Goal: Task Accomplishment & Management: Use online tool/utility

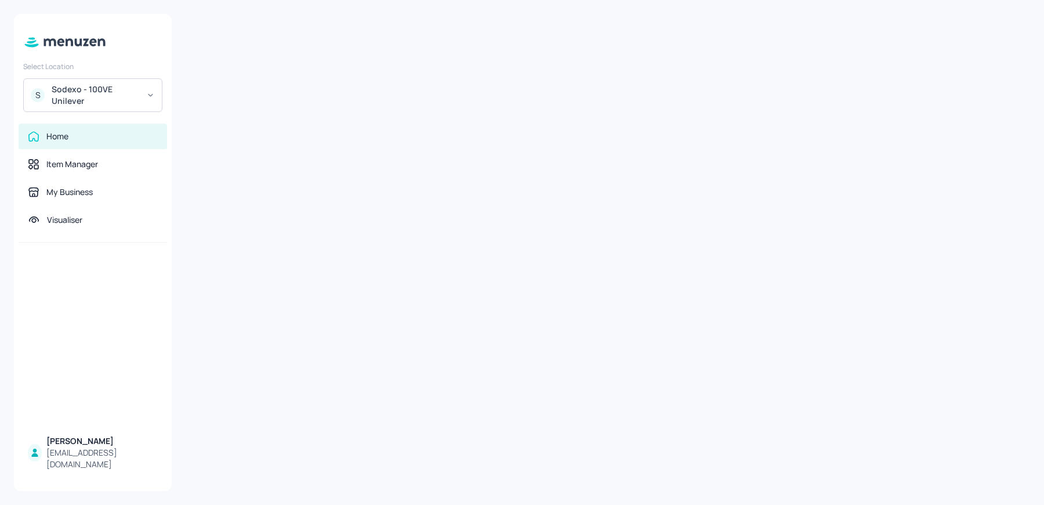
click at [113, 82] on div "S Sodexo - 100VE Unilever" at bounding box center [92, 95] width 139 height 34
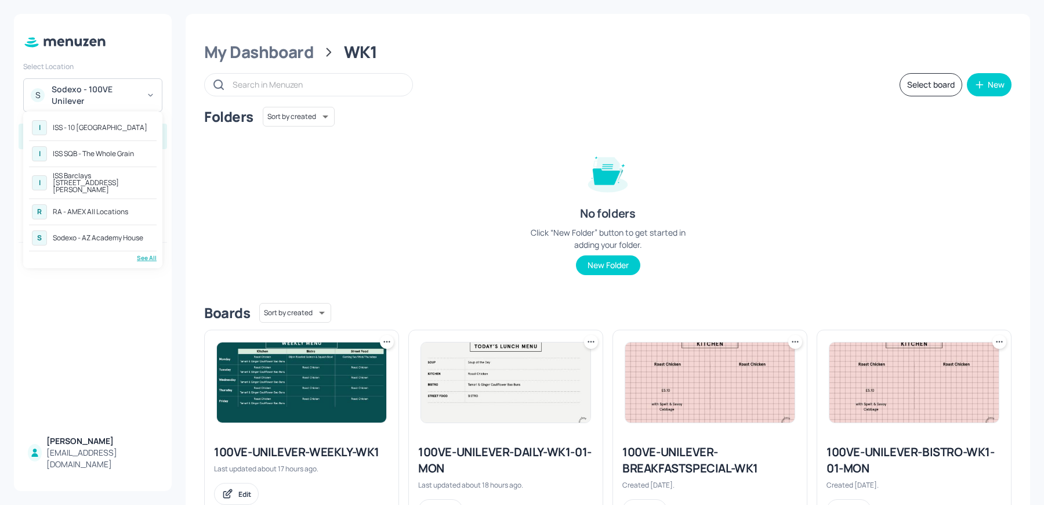
click at [102, 171] on div "I ISS Barclays [STREET_ADDRESS][PERSON_NAME]" at bounding box center [93, 182] width 128 height 27
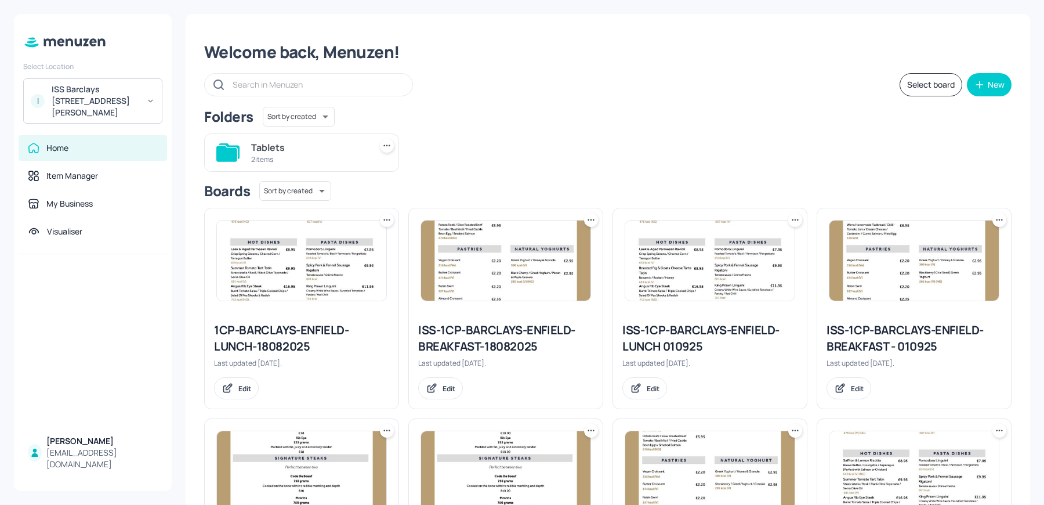
click at [891, 336] on div "ISS-1CP-BARCLAYS-ENFIELD-BREAKFAST - 010925" at bounding box center [913, 338] width 175 height 32
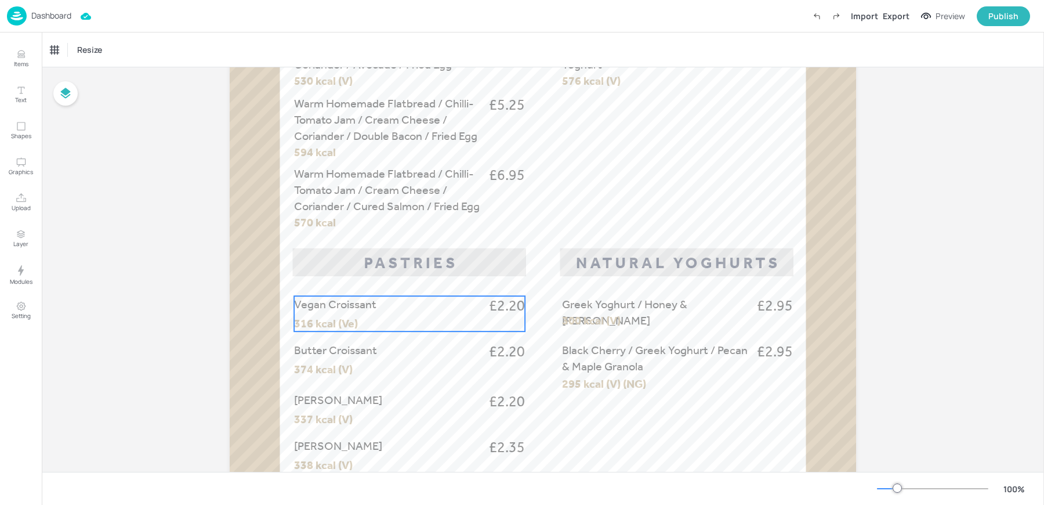
scroll to position [358, 0]
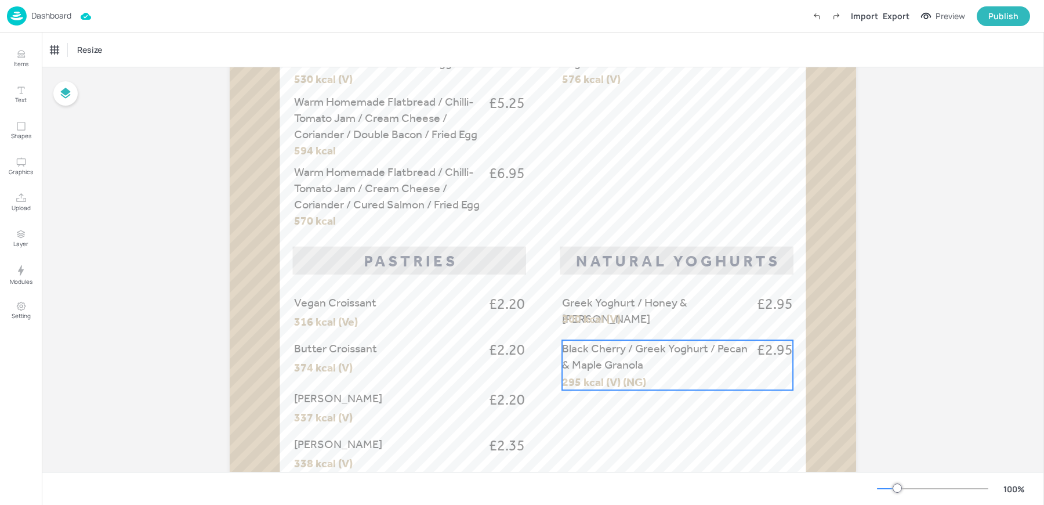
click at [611, 354] on span "Black Cherry / Greek Yoghurt / Pecan & Maple Granola" at bounding box center [655, 356] width 186 height 30
click at [670, 317] on icon "Edit Item" at bounding box center [670, 319] width 5 height 5
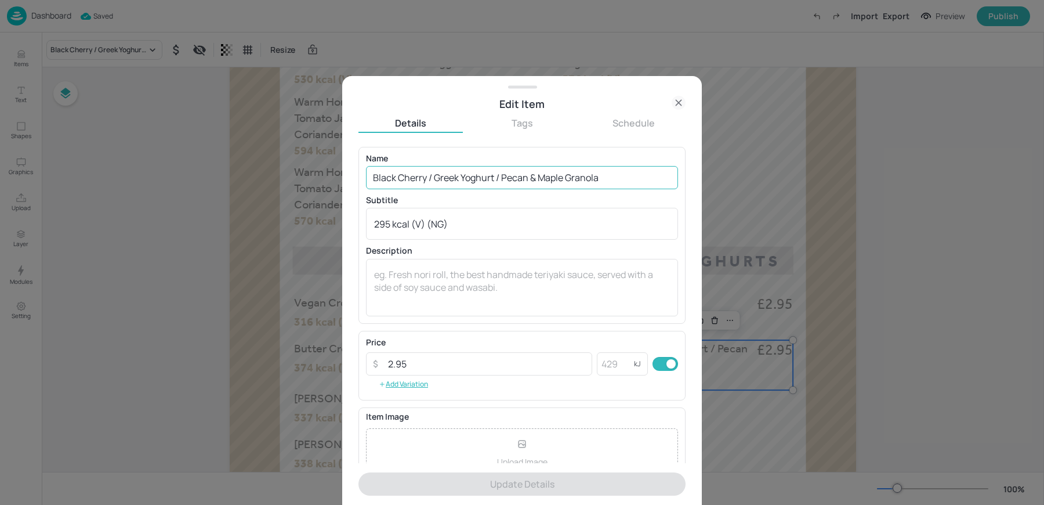
click at [565, 179] on input "Black Cherry / Greek Yoghurt / Pecan & Maple Granola" at bounding box center [522, 177] width 312 height 23
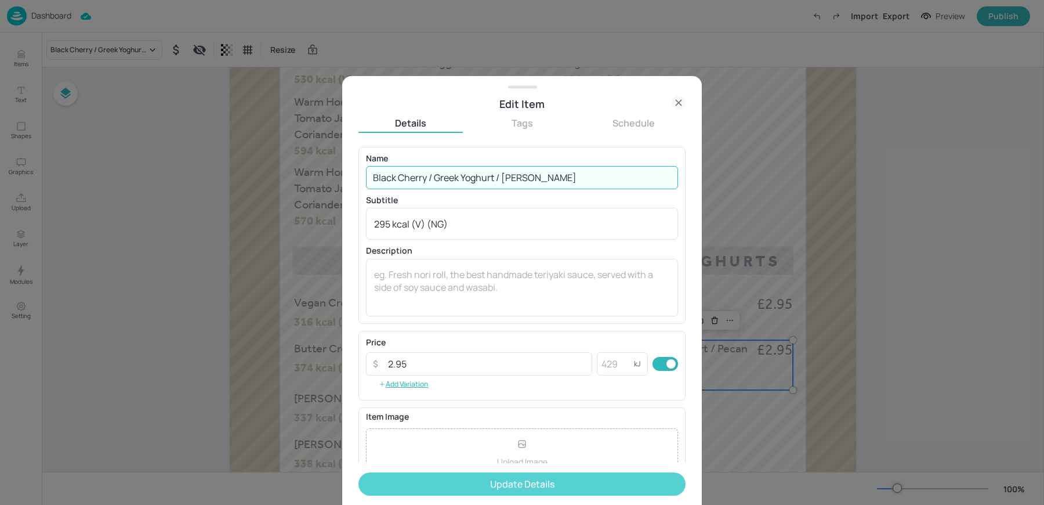
type input "Black Cherry / Greek Yoghurt / Pecan Granola"
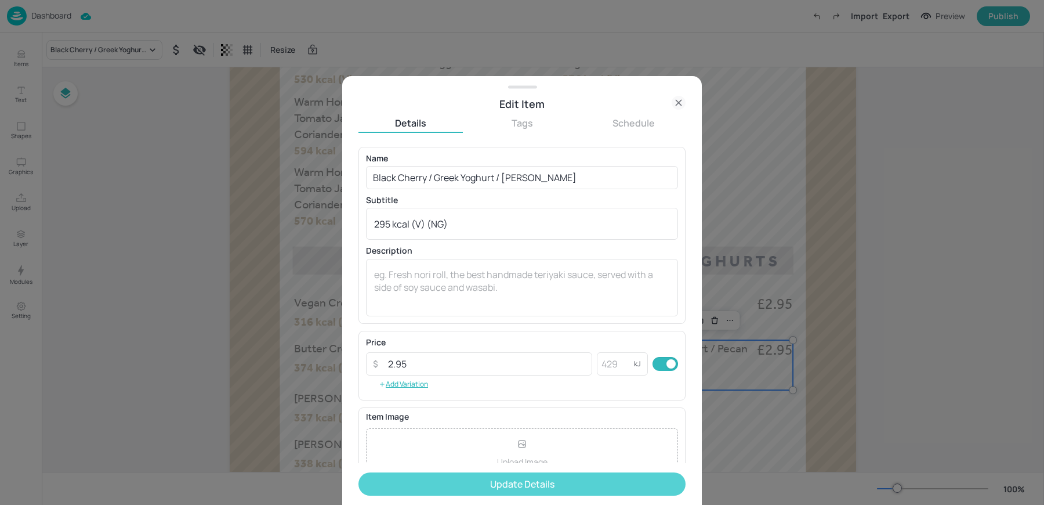
click at [435, 491] on button "Update Details" at bounding box center [521, 483] width 327 height 23
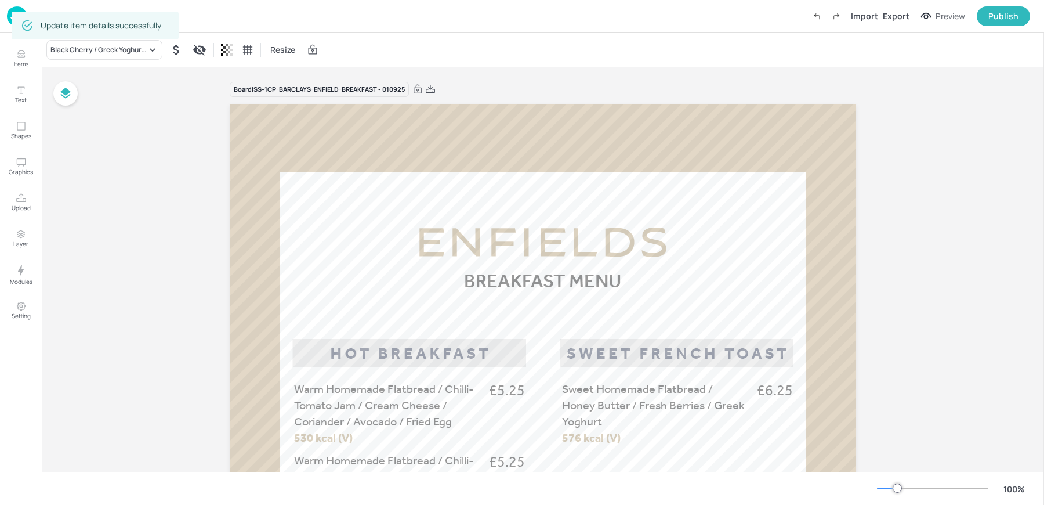
click at [904, 13] on div "Export" at bounding box center [896, 16] width 27 height 12
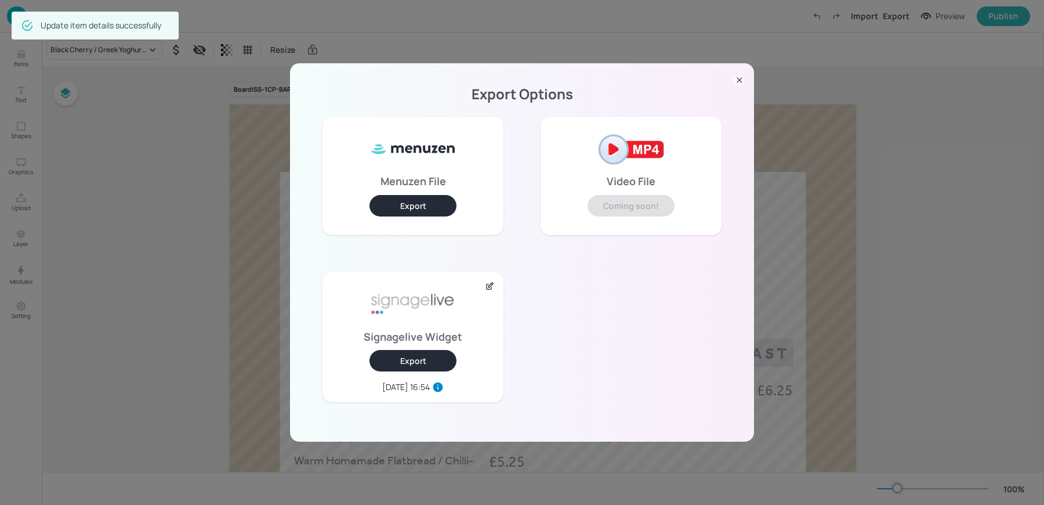
click at [422, 359] on button "Export" at bounding box center [412, 360] width 87 height 21
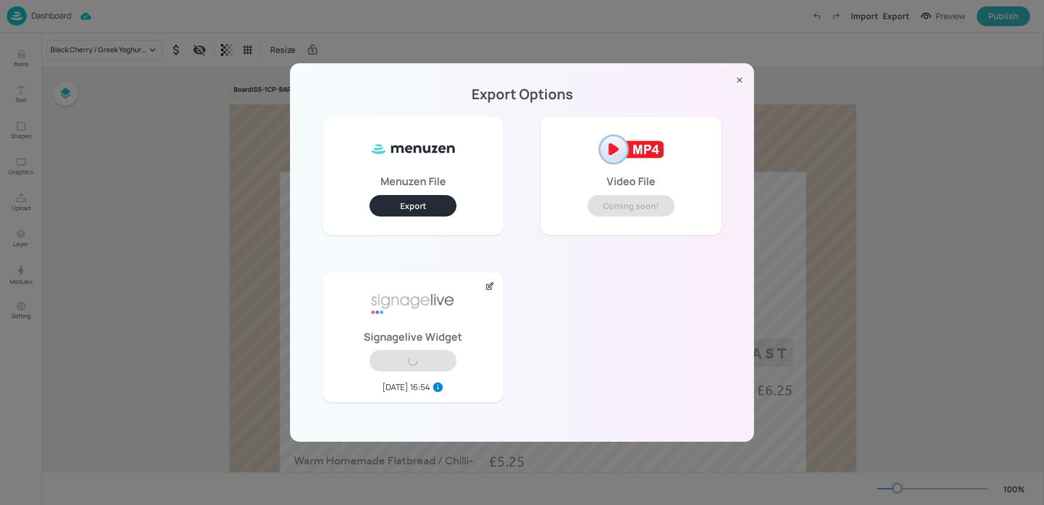
click at [737, 84] on icon at bounding box center [740, 80] width 12 height 12
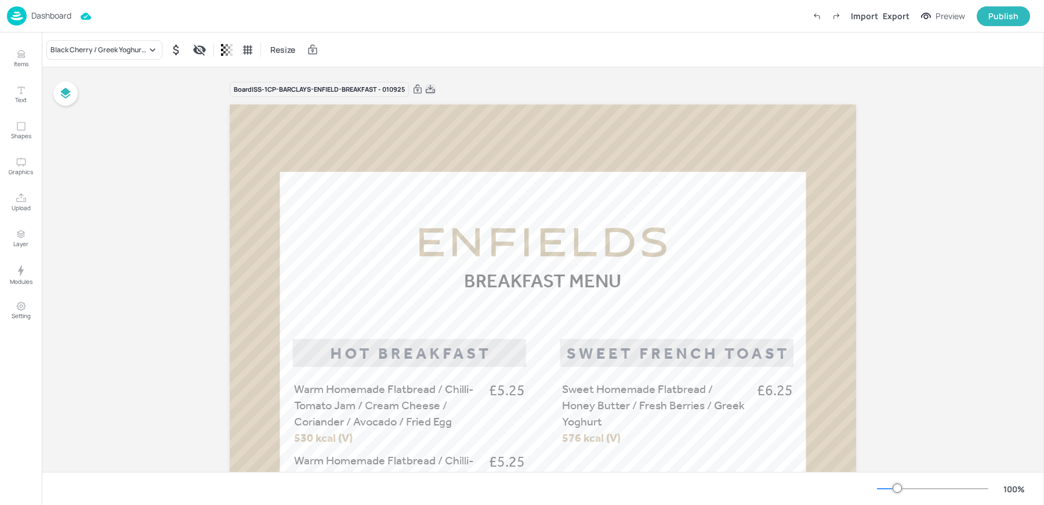
click at [430, 87] on icon at bounding box center [430, 89] width 9 height 8
